Goal: Information Seeking & Learning: Learn about a topic

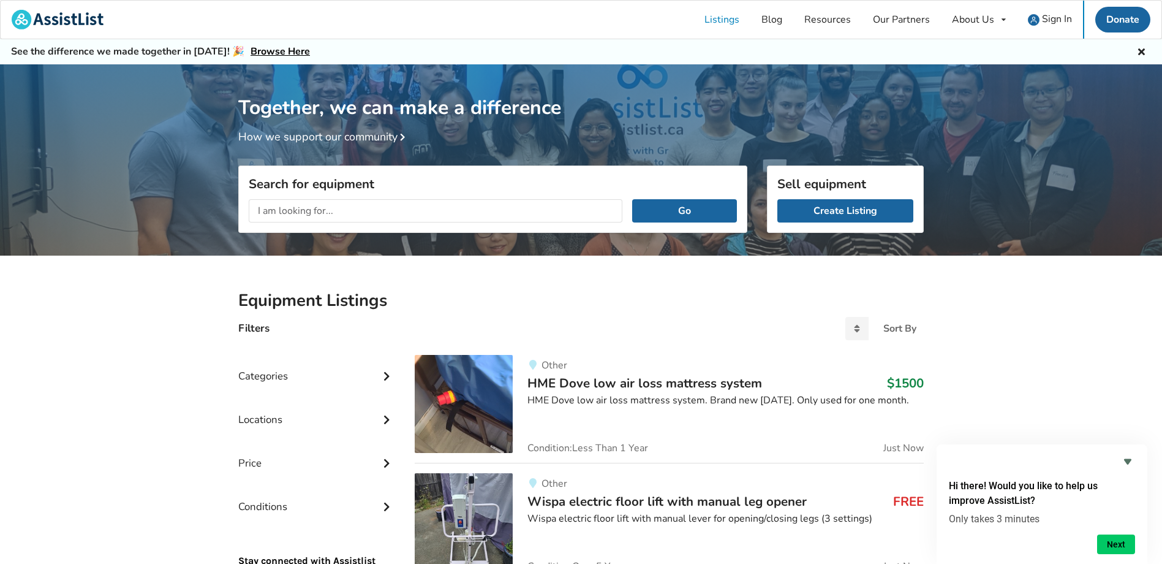
click at [271, 375] on div "Categories" at bounding box center [316, 367] width 157 height 44
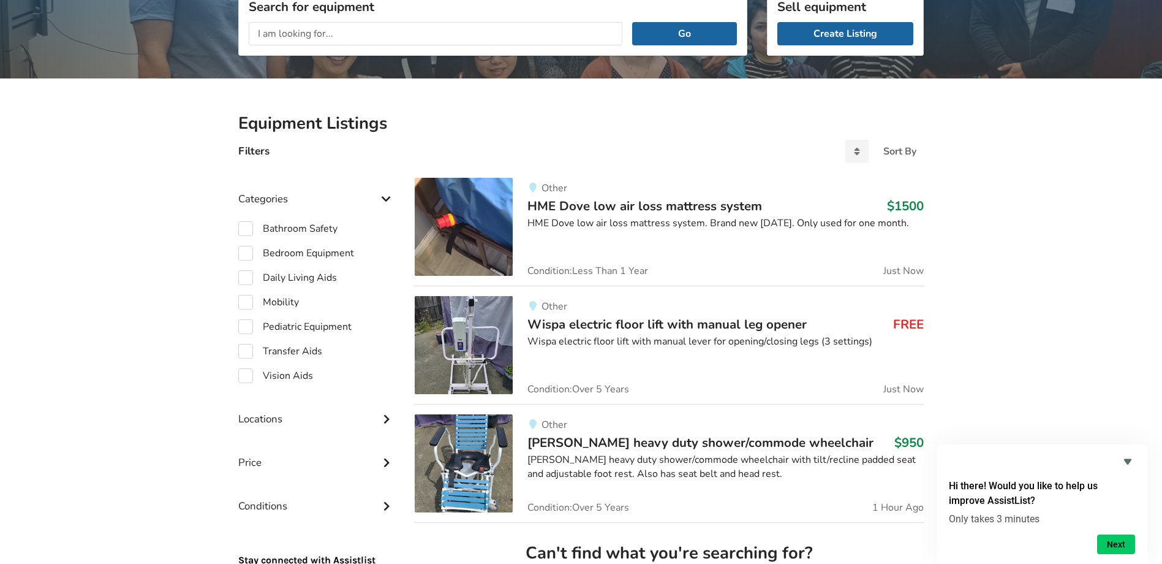
scroll to position [245, 0]
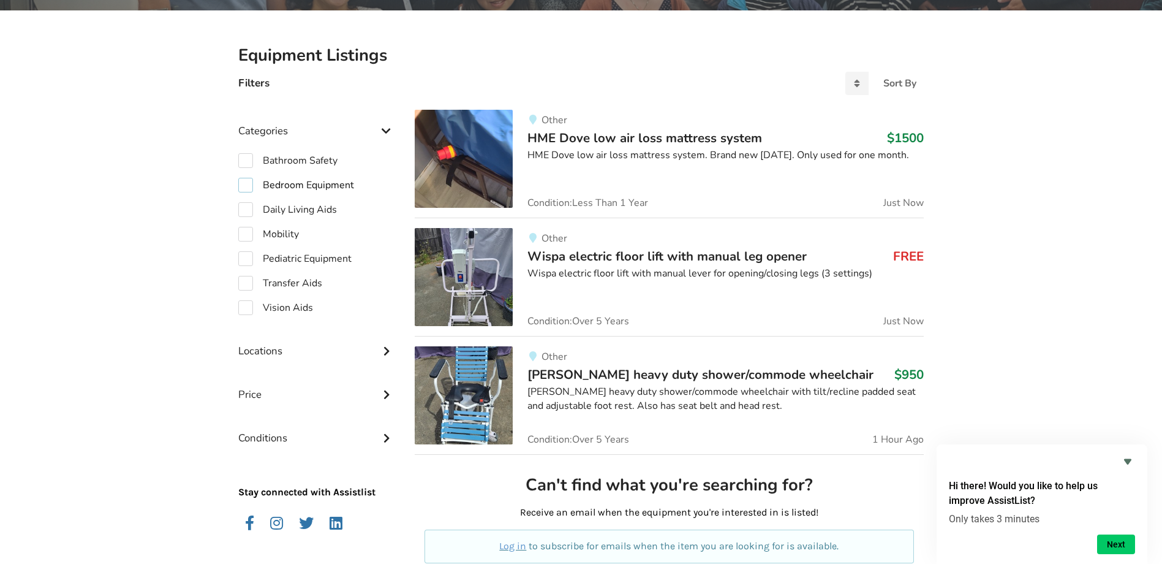
click at [243, 186] on label "Bedroom Equipment" at bounding box center [296, 185] width 116 height 15
checkbox input "true"
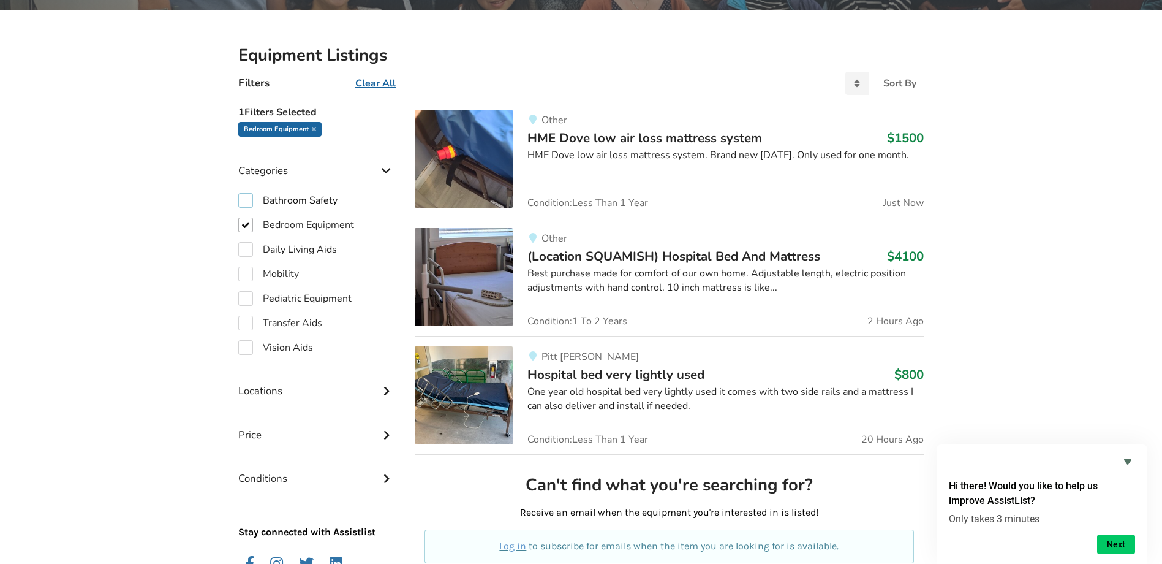
click at [245, 200] on label "Bathroom Safety" at bounding box center [287, 200] width 99 height 15
checkbox input "true"
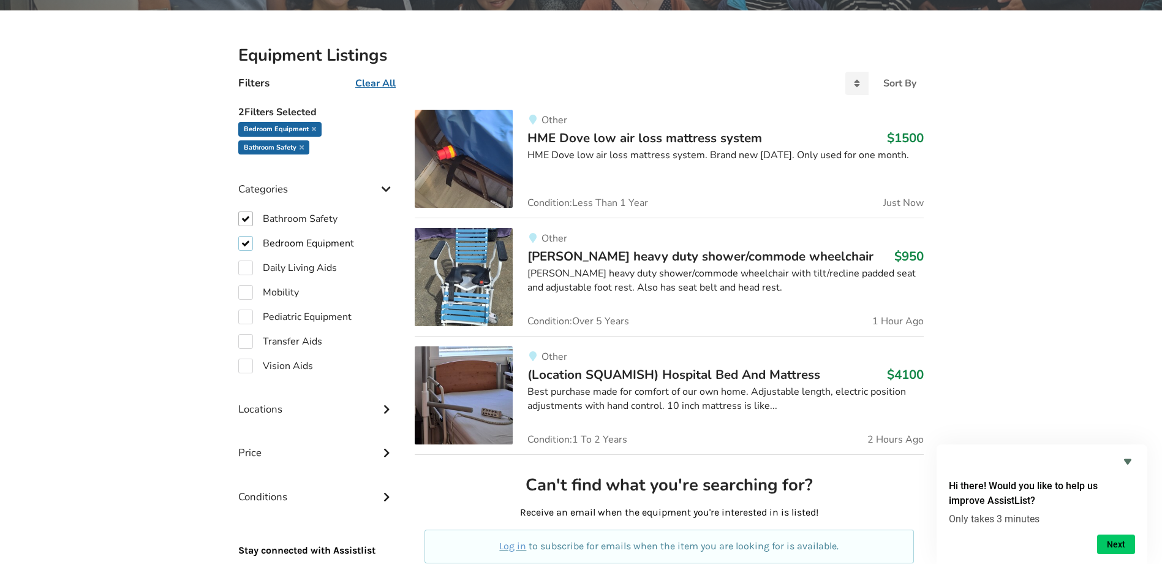
click at [244, 243] on label "Bedroom Equipment" at bounding box center [296, 243] width 116 height 15
checkbox input "false"
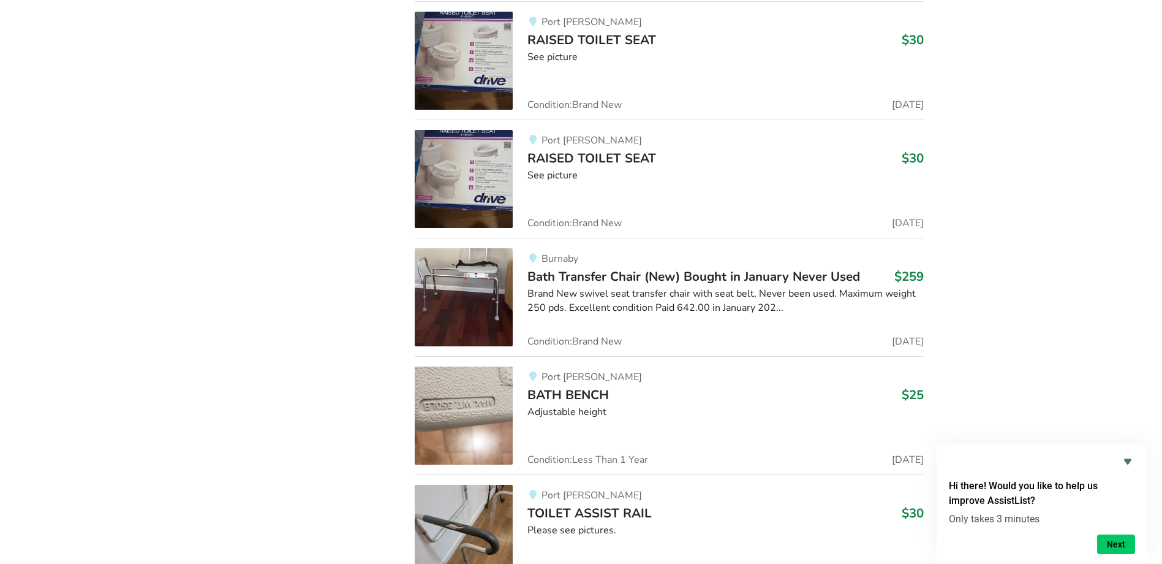
scroll to position [2735, 0]
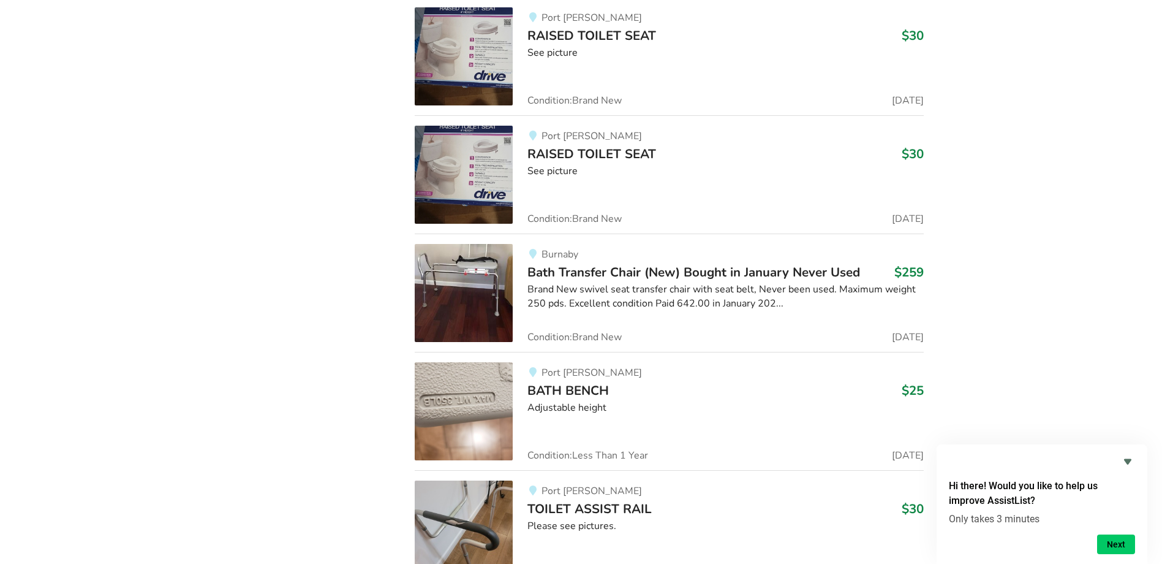
click at [478, 267] on img at bounding box center [464, 293] width 98 height 98
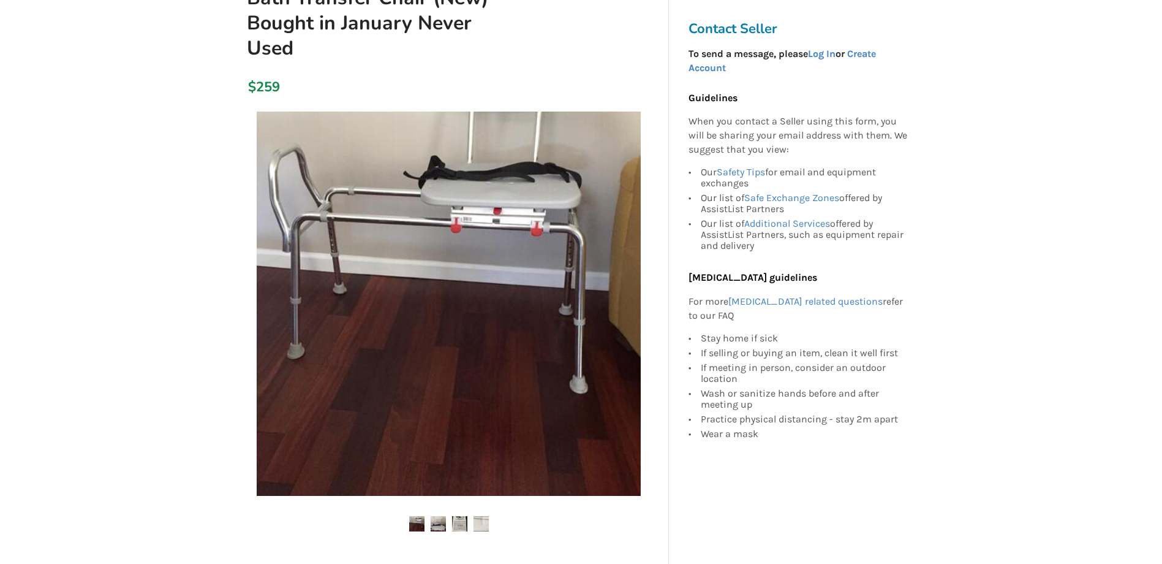
scroll to position [184, 0]
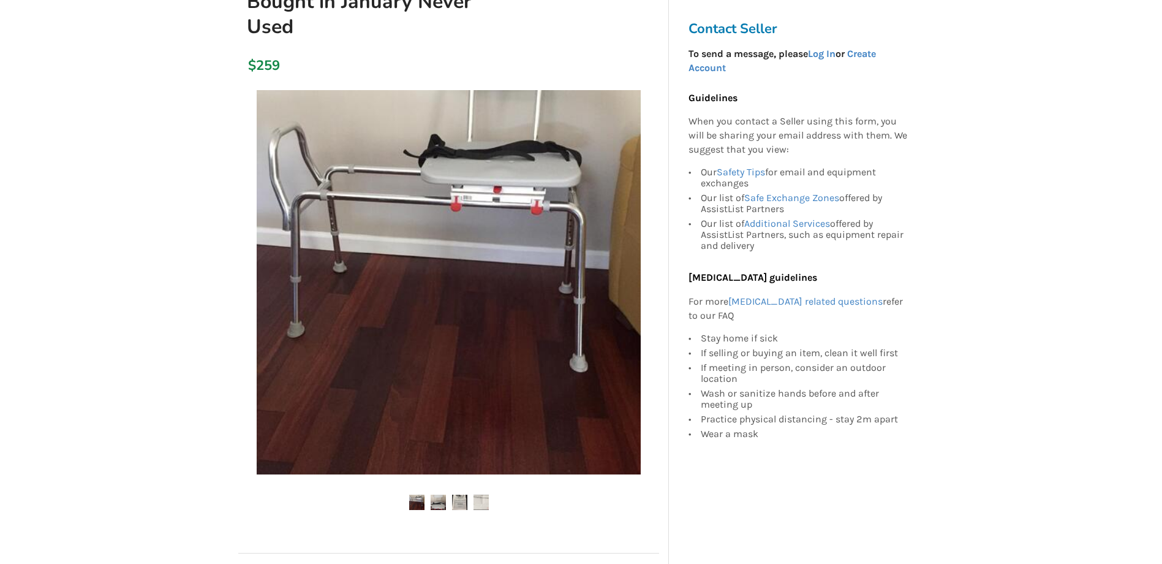
click at [439, 495] on img at bounding box center [438, 501] width 15 height 15
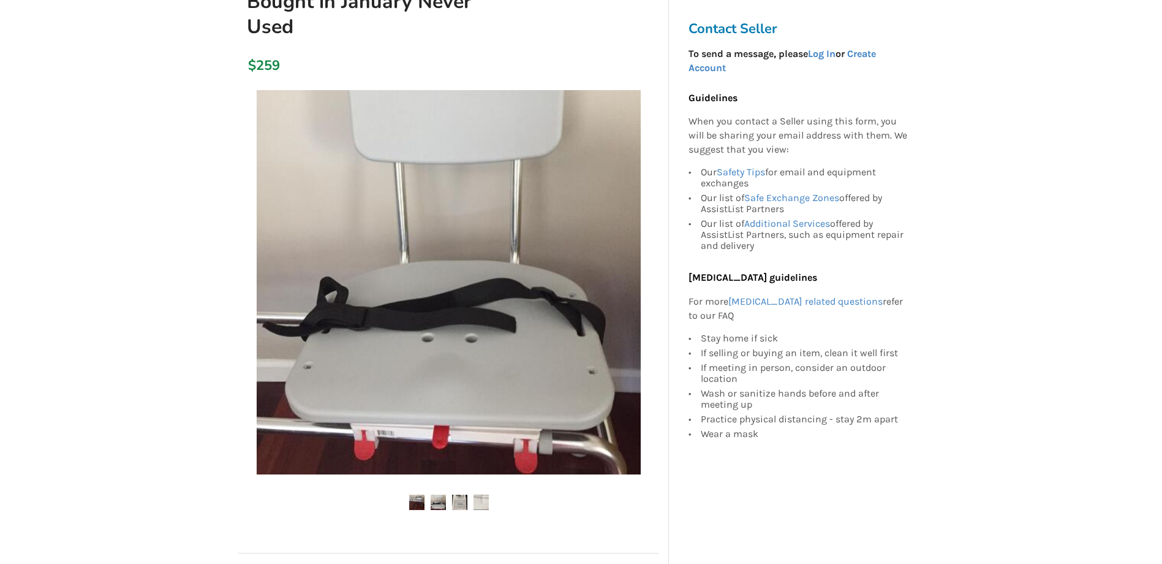
click at [463, 501] on img at bounding box center [459, 501] width 15 height 15
click at [485, 502] on img at bounding box center [481, 501] width 15 height 15
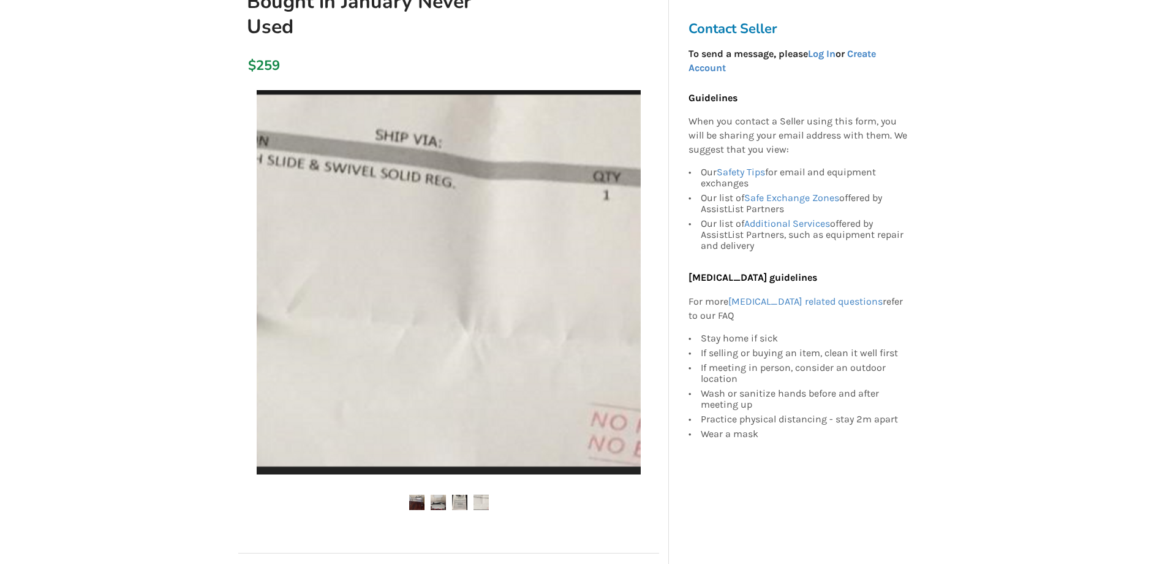
click at [419, 499] on img at bounding box center [416, 501] width 15 height 15
click at [438, 500] on img at bounding box center [438, 501] width 15 height 15
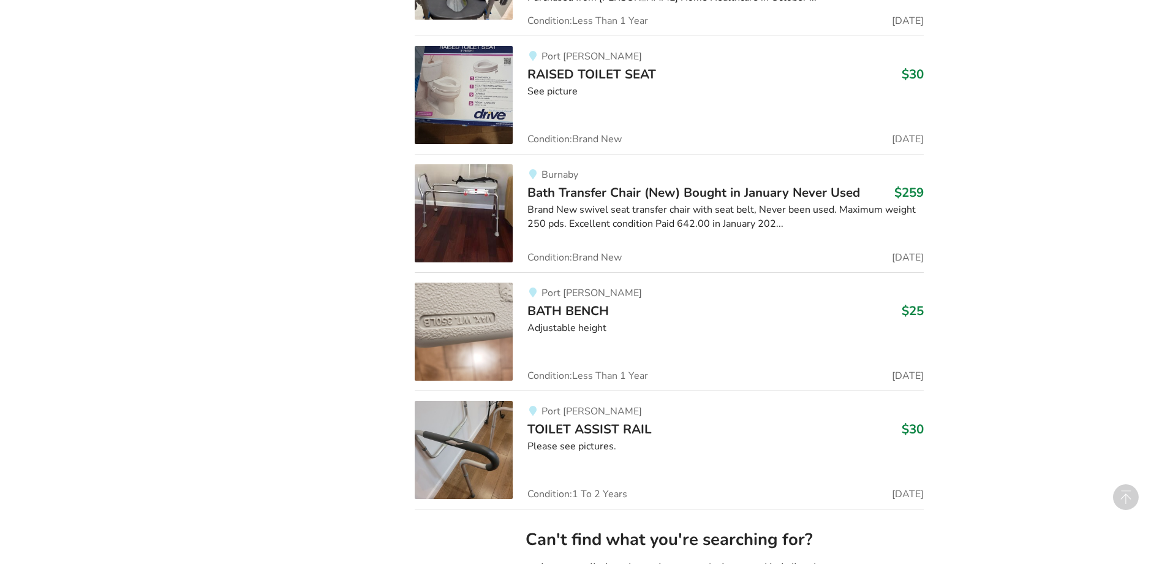
scroll to position [2980, 0]
